Goal: Transaction & Acquisition: Purchase product/service

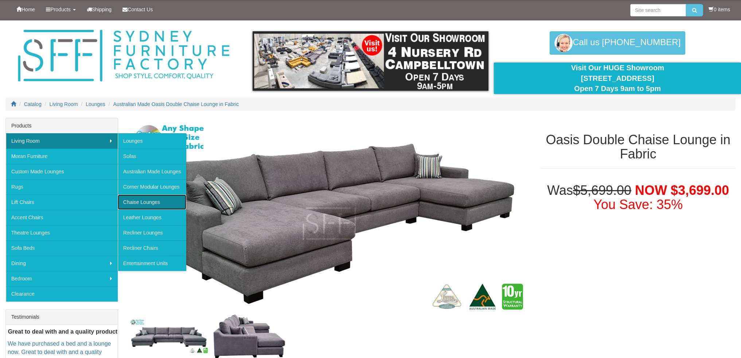
click at [145, 200] on link "Chaise Lounges" at bounding box center [152, 202] width 68 height 15
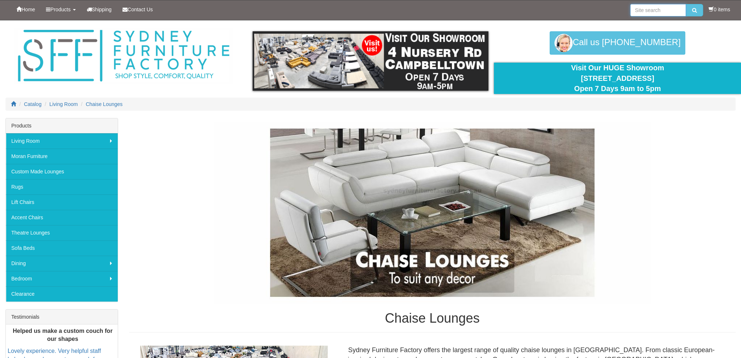
click at [664, 11] on input "search" at bounding box center [658, 10] width 56 height 12
type input "recliner"
click at [686, 4] on button "submit" at bounding box center [694, 10] width 17 height 12
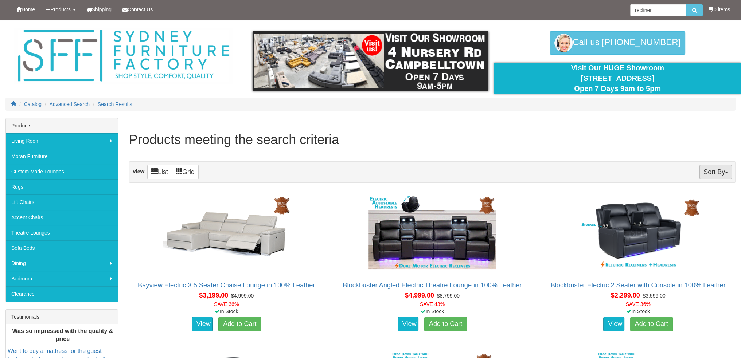
click at [714, 175] on button "Sort By" at bounding box center [715, 172] width 32 height 14
click at [692, 194] on link "Price" at bounding box center [703, 196] width 58 height 9
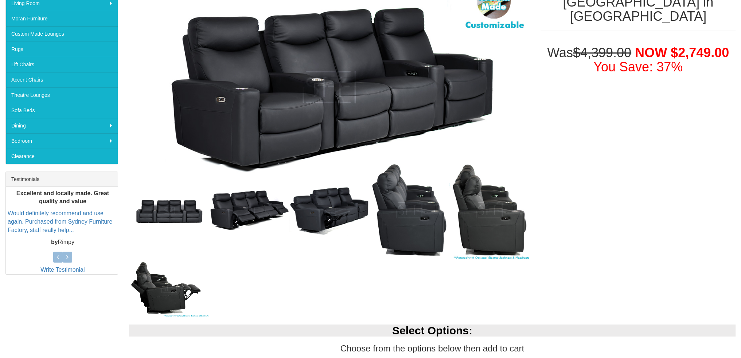
scroll to position [182, 0]
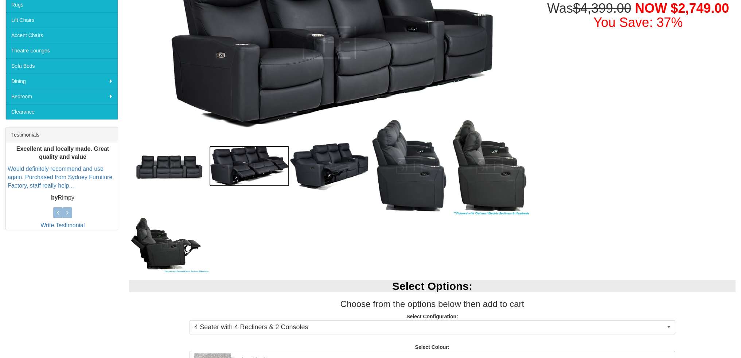
click at [259, 175] on img at bounding box center [249, 166] width 80 height 41
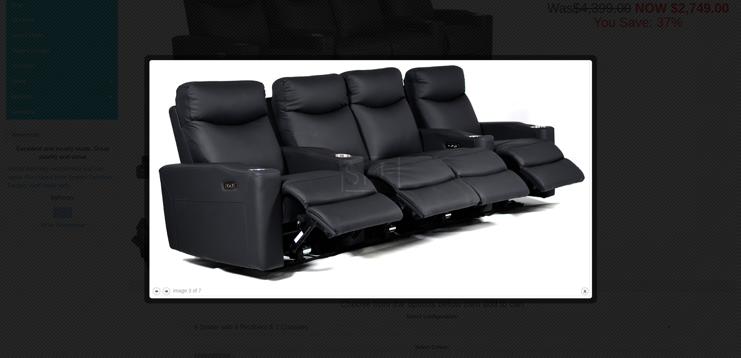
click at [79, 226] on div at bounding box center [370, 179] width 741 height 358
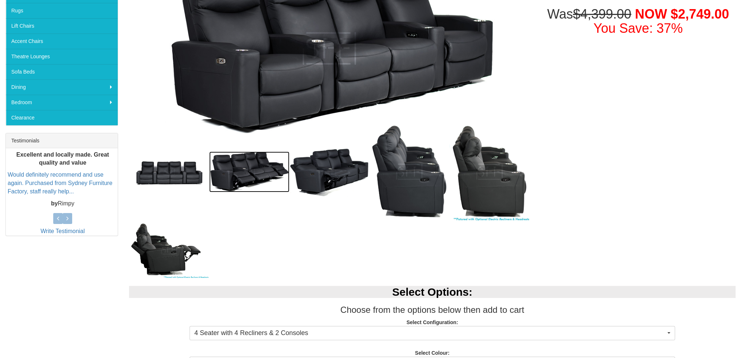
scroll to position [73, 0]
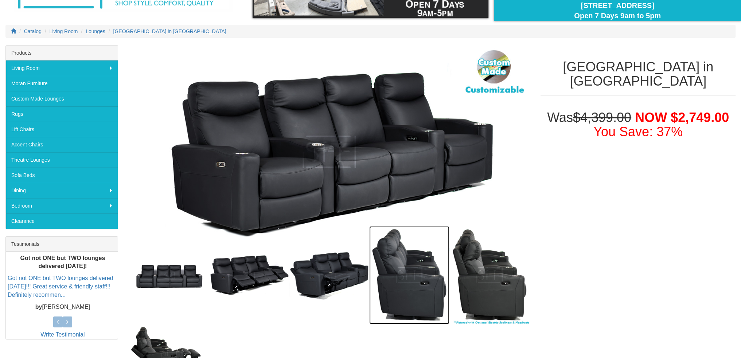
click at [413, 287] on img at bounding box center [409, 275] width 80 height 98
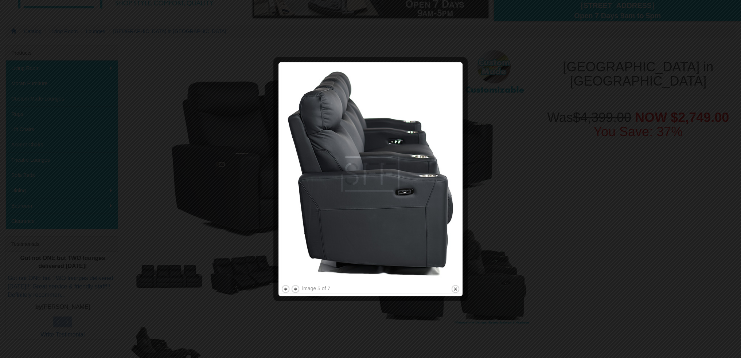
click at [488, 205] on div at bounding box center [370, 179] width 741 height 358
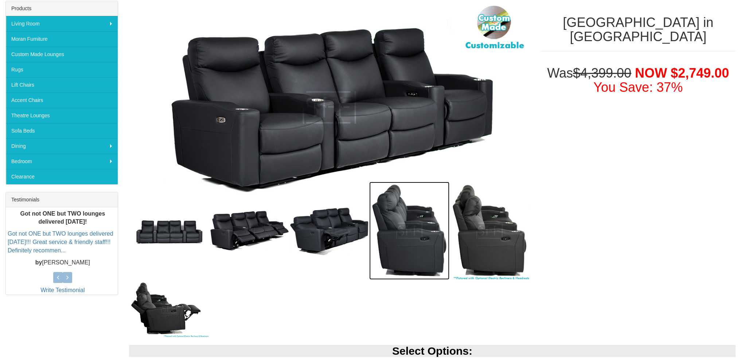
scroll to position [182, 0]
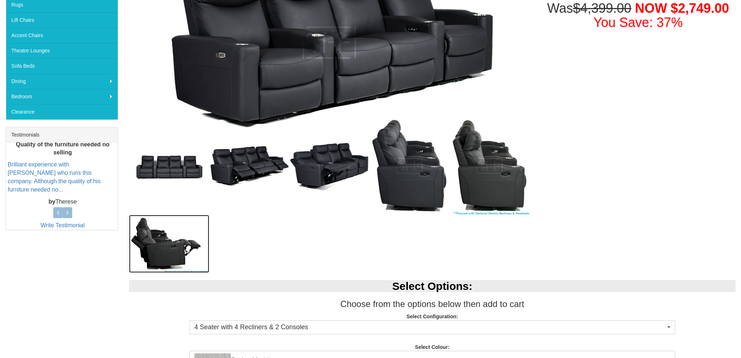
click at [176, 254] on img at bounding box center [169, 244] width 80 height 58
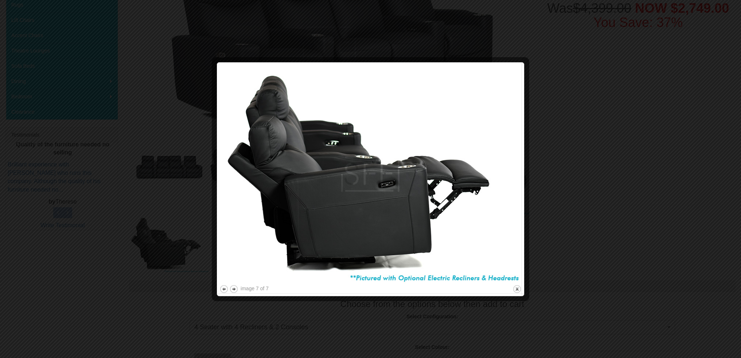
click at [193, 247] on div at bounding box center [370, 179] width 741 height 358
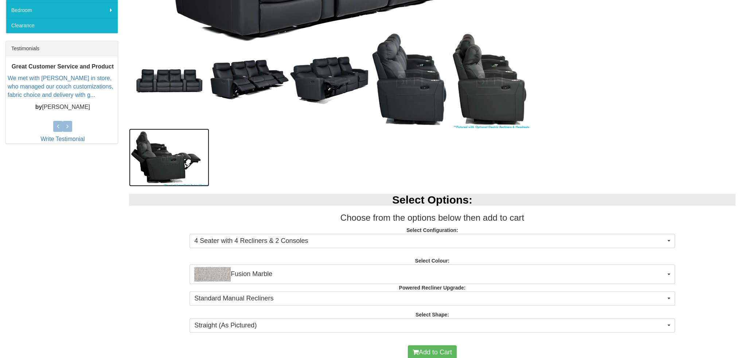
scroll to position [328, 0]
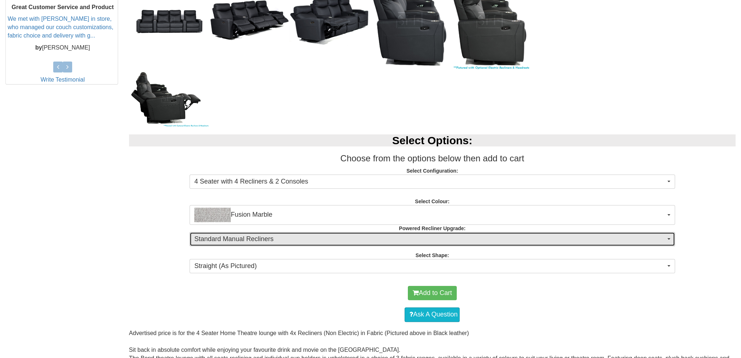
click at [330, 242] on span "Standard Manual Recliners" at bounding box center [429, 239] width 471 height 9
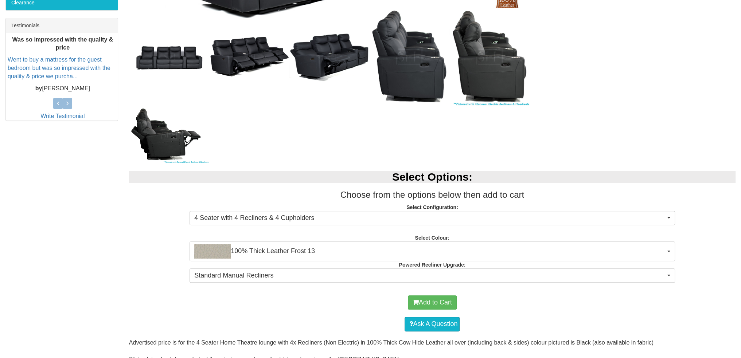
scroll to position [328, 0]
